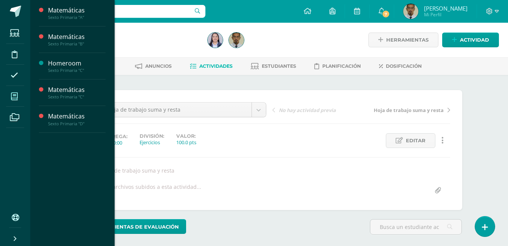
click at [16, 97] on icon at bounding box center [14, 97] width 7 height 8
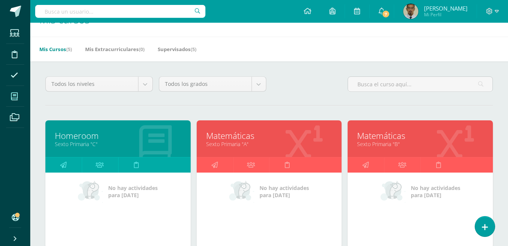
scroll to position [21, 0]
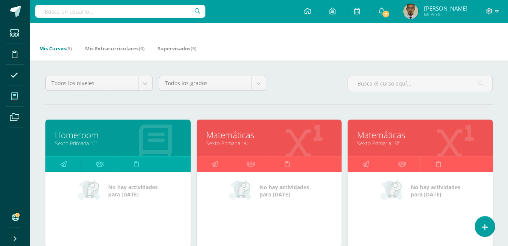
click at [234, 142] on link "Sexto Primaria "A"" at bounding box center [269, 143] width 126 height 7
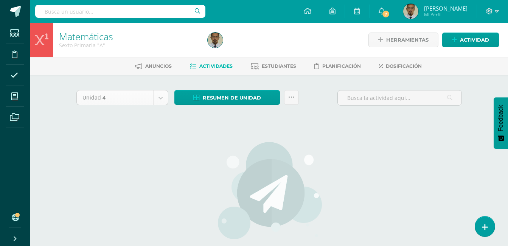
click at [165, 101] on body "Estudiantes Disciplina Asistencia Mis cursos Archivos Soporte Ayuda Reportar un…" at bounding box center [254, 162] width 508 height 325
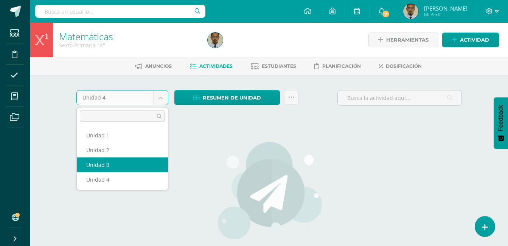
select select "Unidad 3"
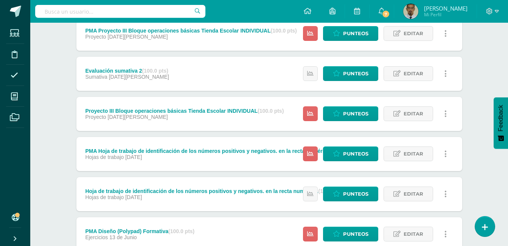
scroll to position [219, 0]
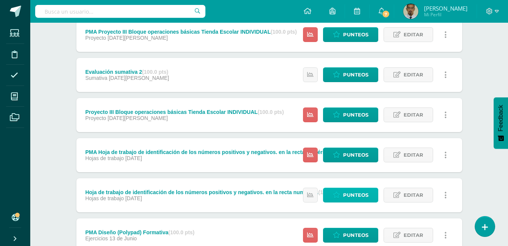
click at [347, 195] on span "Punteos" at bounding box center [355, 195] width 25 height 14
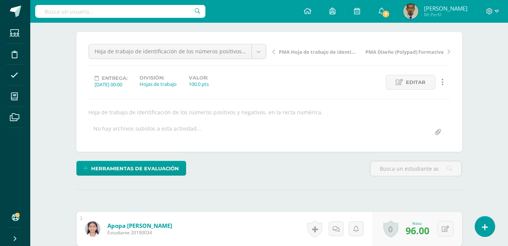
scroll to position [53, 0]
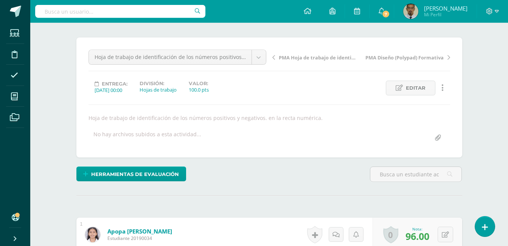
click at [272, 59] on div "PMA Hoja de trabajo de identificación de los números positivos y negativos. en …" at bounding box center [361, 60] width 184 height 21
click at [273, 60] on icon at bounding box center [273, 57] width 3 height 5
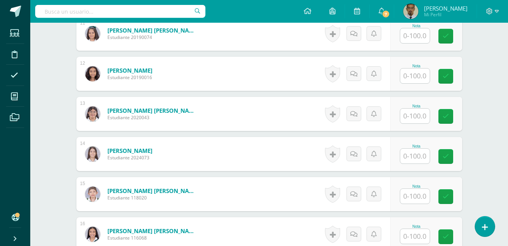
scroll to position [658, 0]
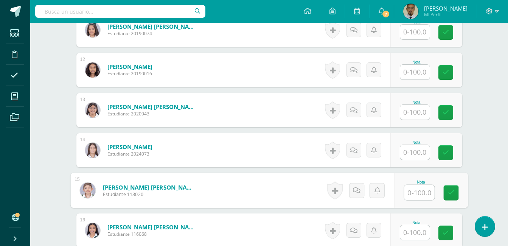
click at [414, 194] on input "text" at bounding box center [419, 192] width 30 height 15
type input "78"
click at [448, 194] on icon at bounding box center [450, 192] width 7 height 6
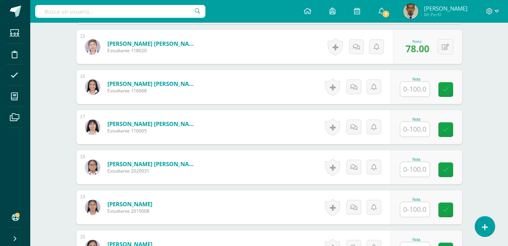
scroll to position [803, 0]
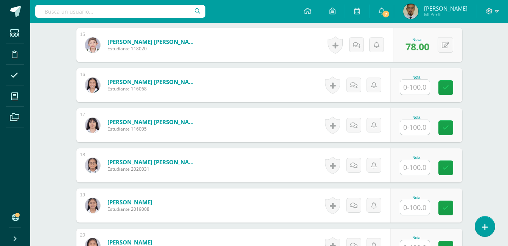
click at [419, 206] on input "text" at bounding box center [415, 207] width 30 height 15
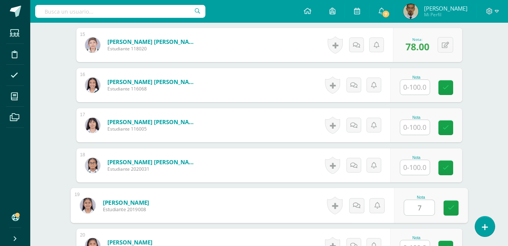
type input "70"
click at [450, 207] on icon at bounding box center [450, 208] width 7 height 6
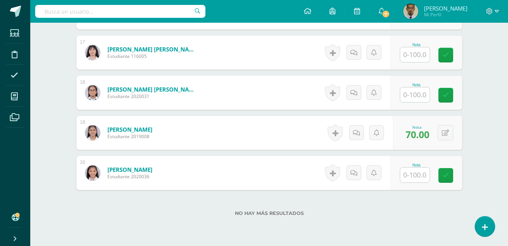
scroll to position [907, 0]
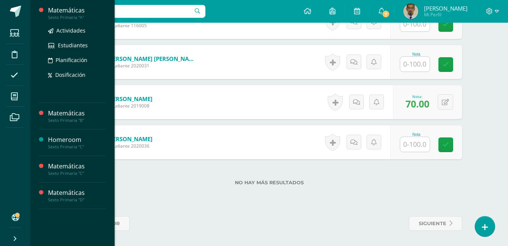
click at [68, 15] on div "Sexto Primaria "A"" at bounding box center [76, 17] width 57 height 5
